Goal: Task Accomplishment & Management: Manage account settings

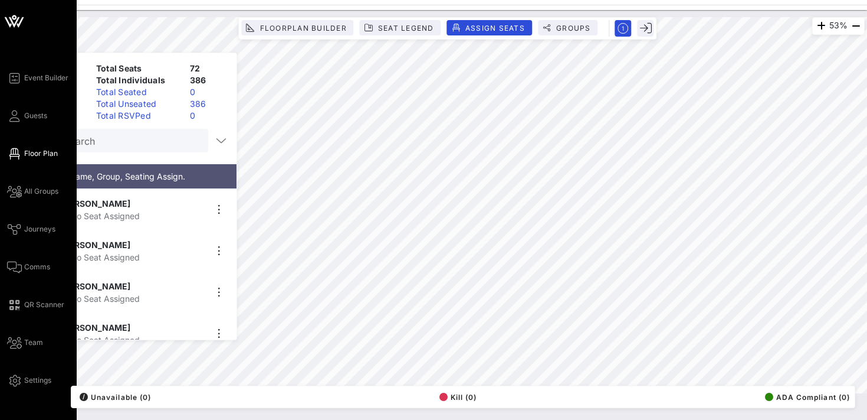
click at [14, 26] on icon at bounding box center [14, 22] width 11 height 10
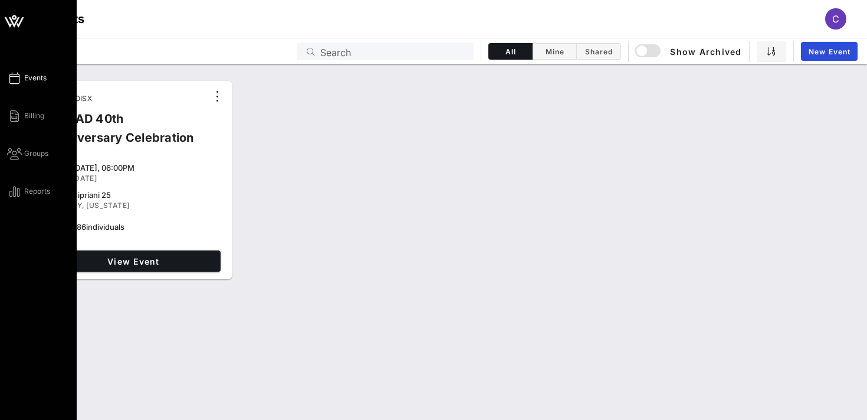
click at [16, 25] on icon at bounding box center [14, 21] width 28 height 28
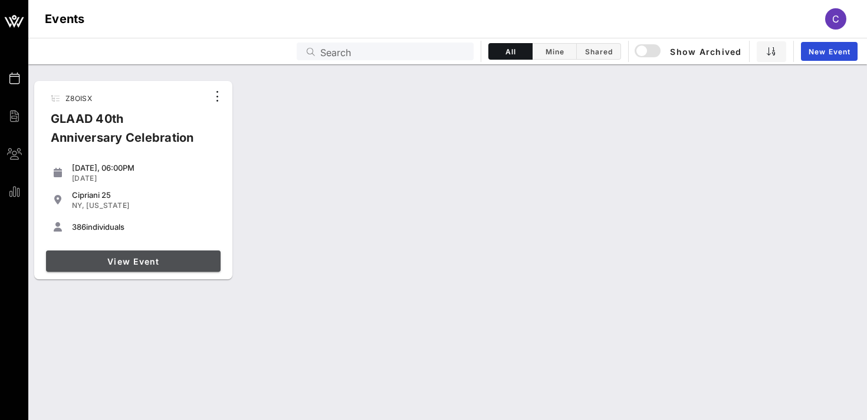
click at [112, 261] on span "View Event" at bounding box center [133, 261] width 165 height 10
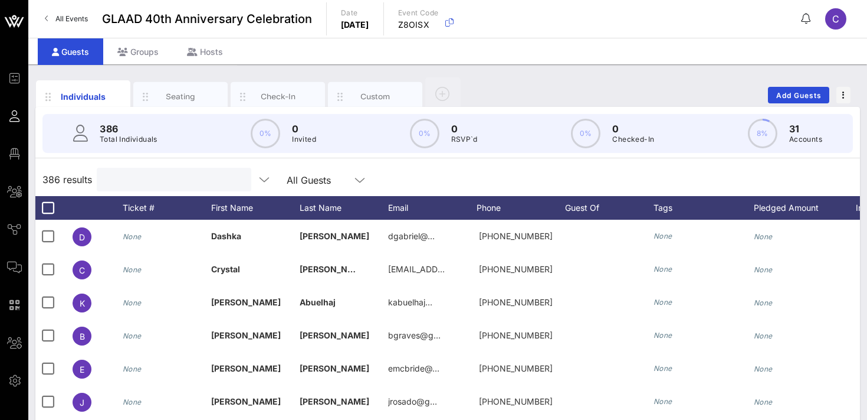
click at [146, 181] on input "text" at bounding box center [173, 179] width 138 height 15
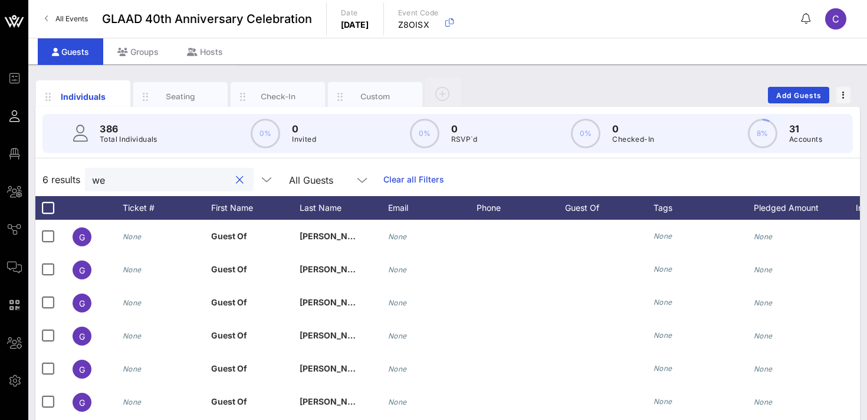
type input "w"
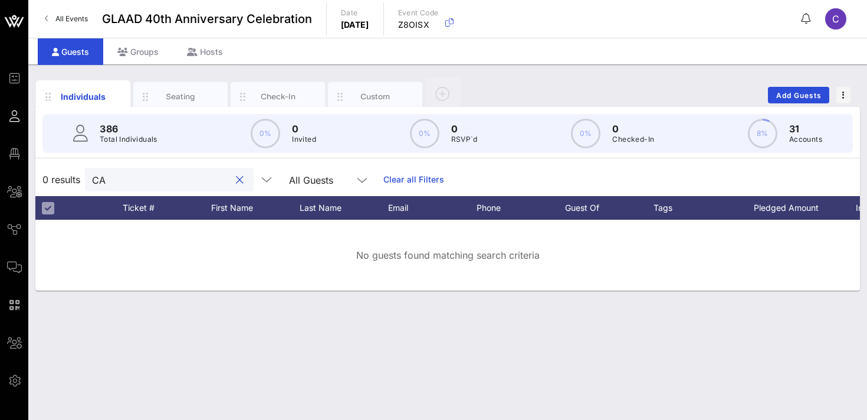
type input "C"
